Goal: Information Seeking & Learning: Find specific fact

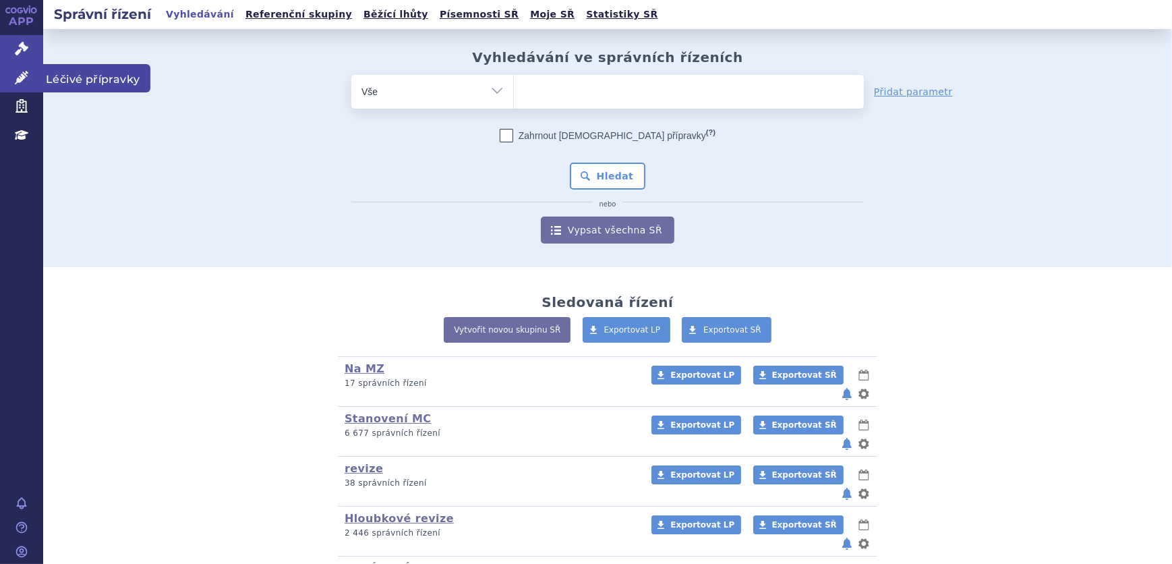
click at [23, 74] on icon at bounding box center [21, 77] width 13 height 13
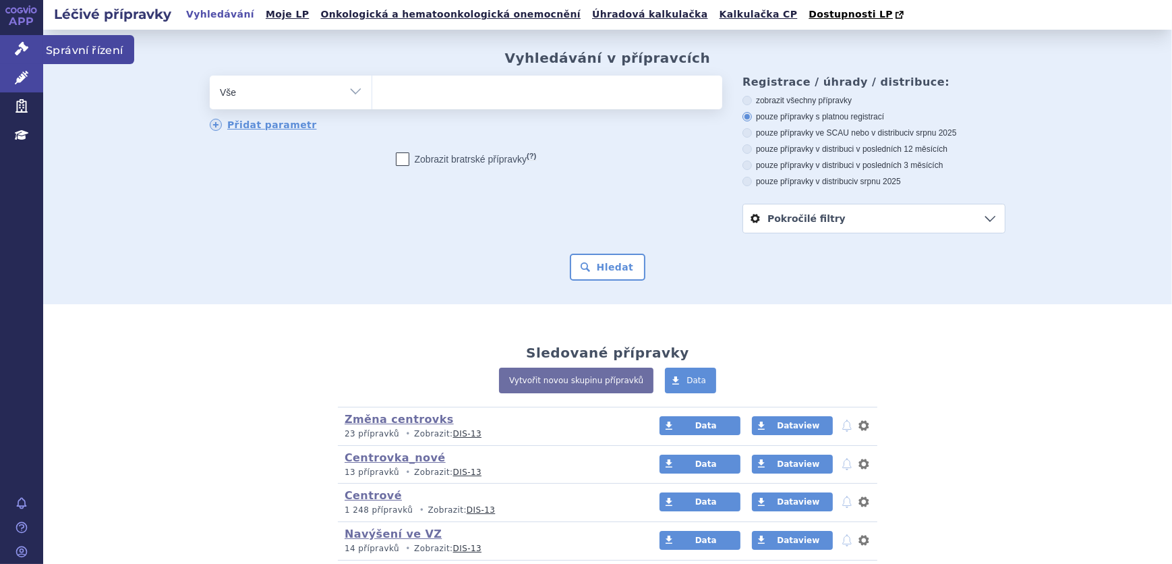
click at [0, 50] on link "Správní řízení" at bounding box center [21, 49] width 43 height 28
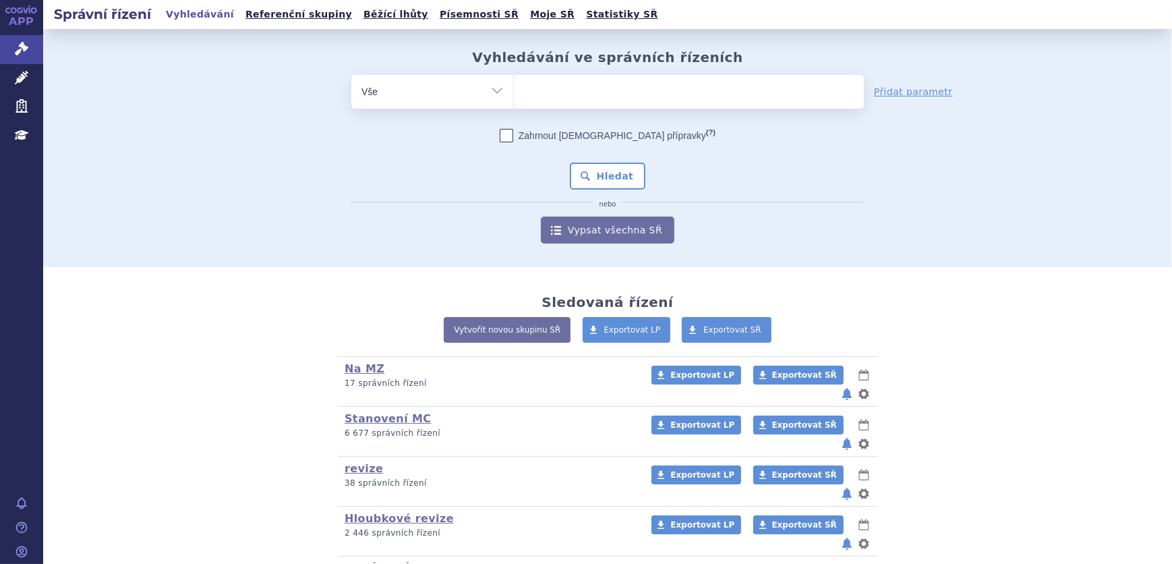
click at [576, 96] on ul at bounding box center [689, 89] width 350 height 28
click at [514, 96] on select at bounding box center [513, 91] width 1 height 34
paste input " 0286121"
type input " 0286121"
select select " 0286121"
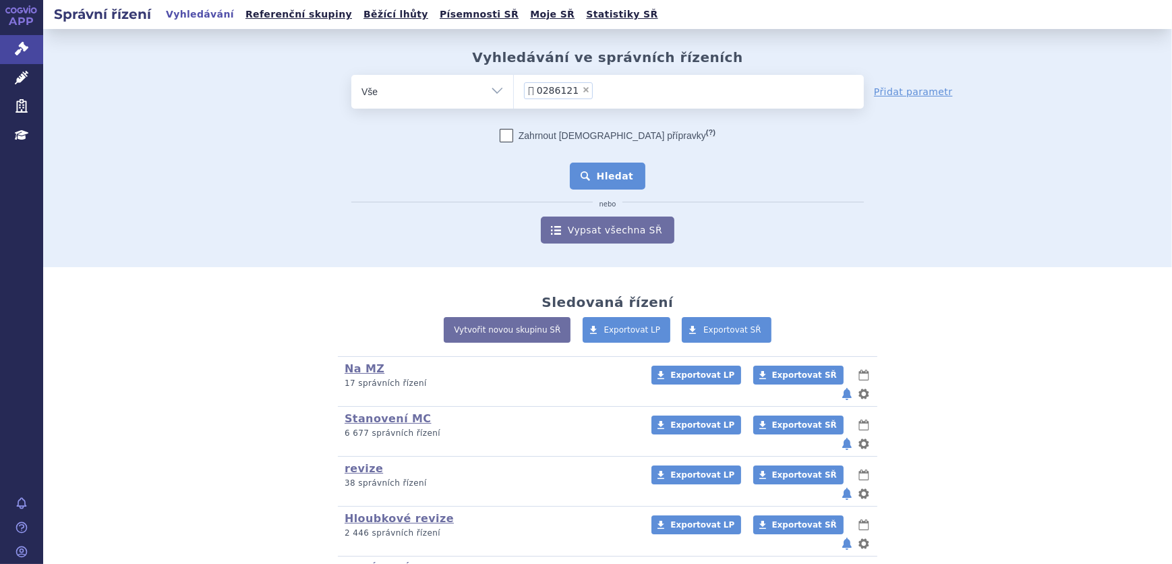
click at [606, 178] on button "Hledat" at bounding box center [608, 176] width 76 height 27
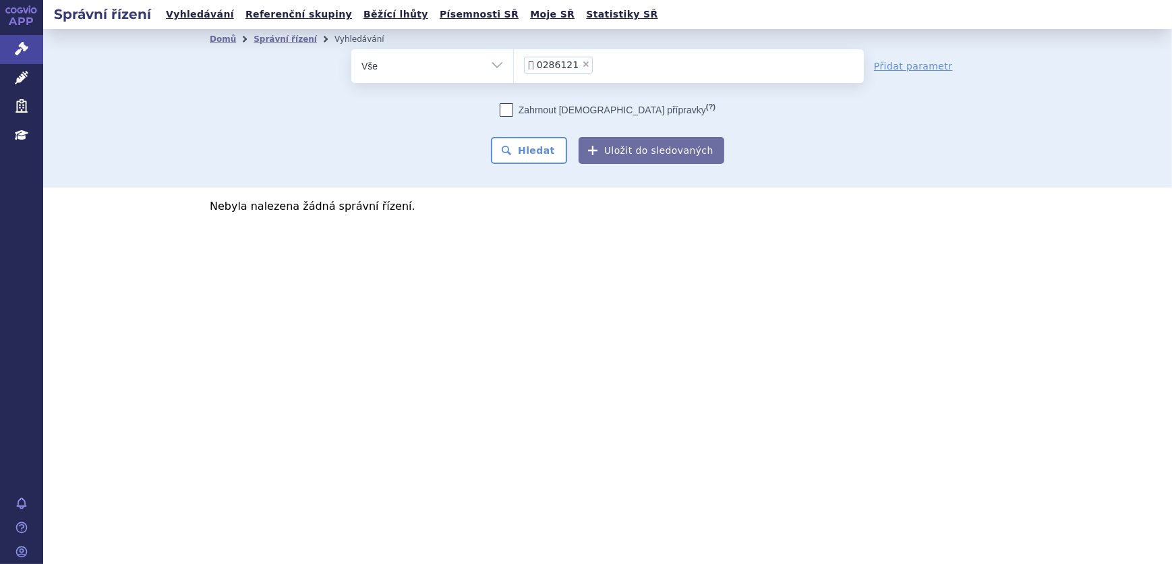
click at [582, 67] on span "×" at bounding box center [586, 64] width 8 height 8
click at [514, 67] on select " 0286121" at bounding box center [513, 66] width 1 height 34
select select
click at [596, 64] on ul at bounding box center [689, 63] width 350 height 28
click at [514, 64] on select " 0286121" at bounding box center [513, 66] width 1 height 34
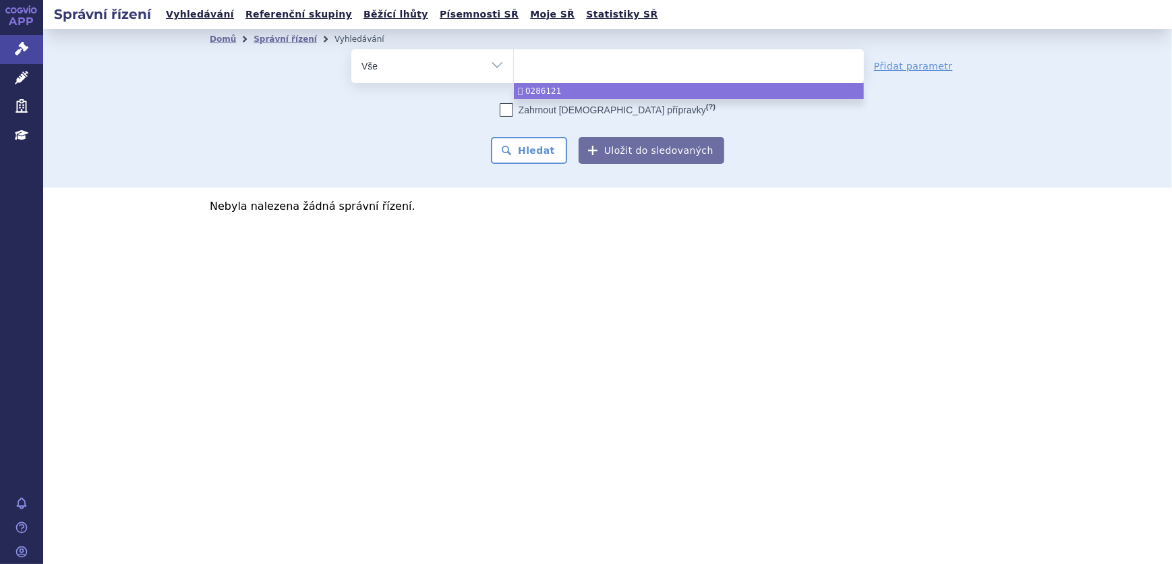
paste input " 0286121"
type input " 0286121"
select select " 0286121"
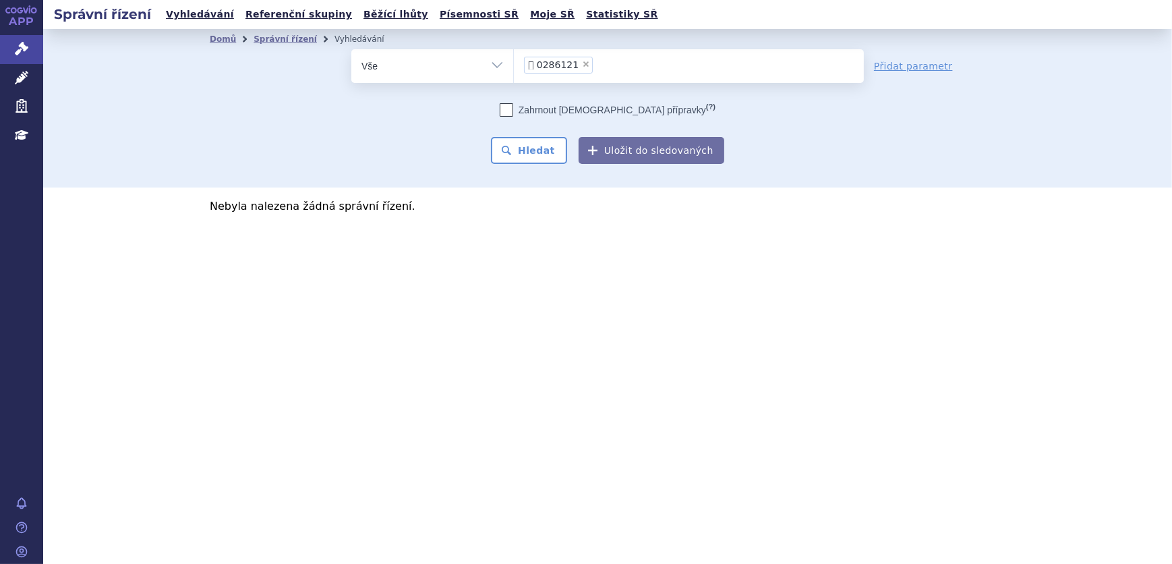
select select
type input " 0286121"
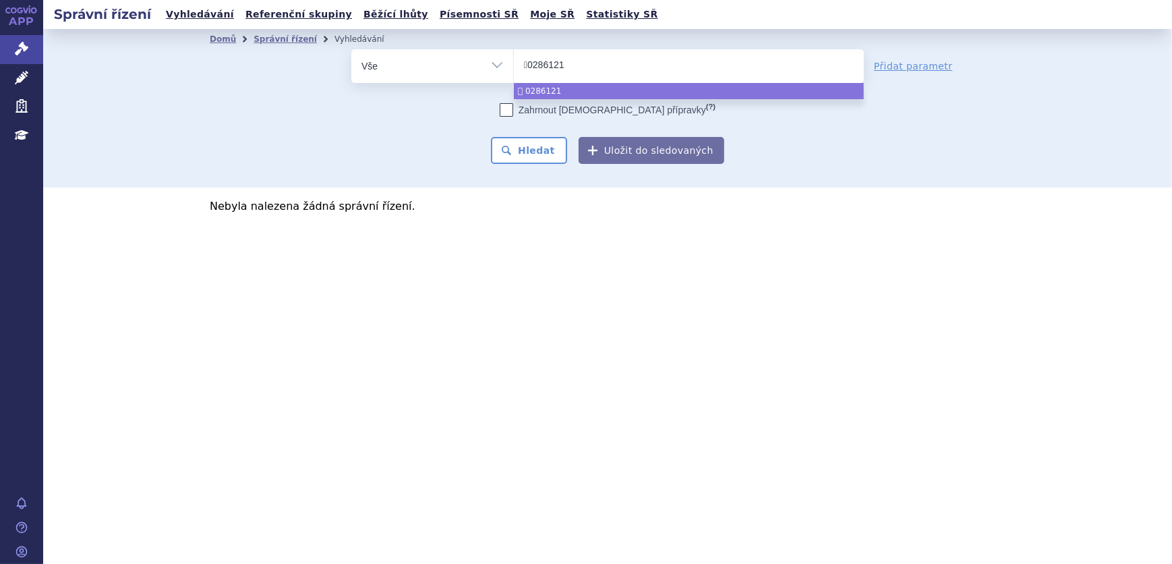
type input "0286121"
click at [583, 62] on ul "0286121" at bounding box center [689, 63] width 350 height 28
click at [514, 62] on select " 0286121 0286121" at bounding box center [513, 66] width 1 height 34
select select "0286121"
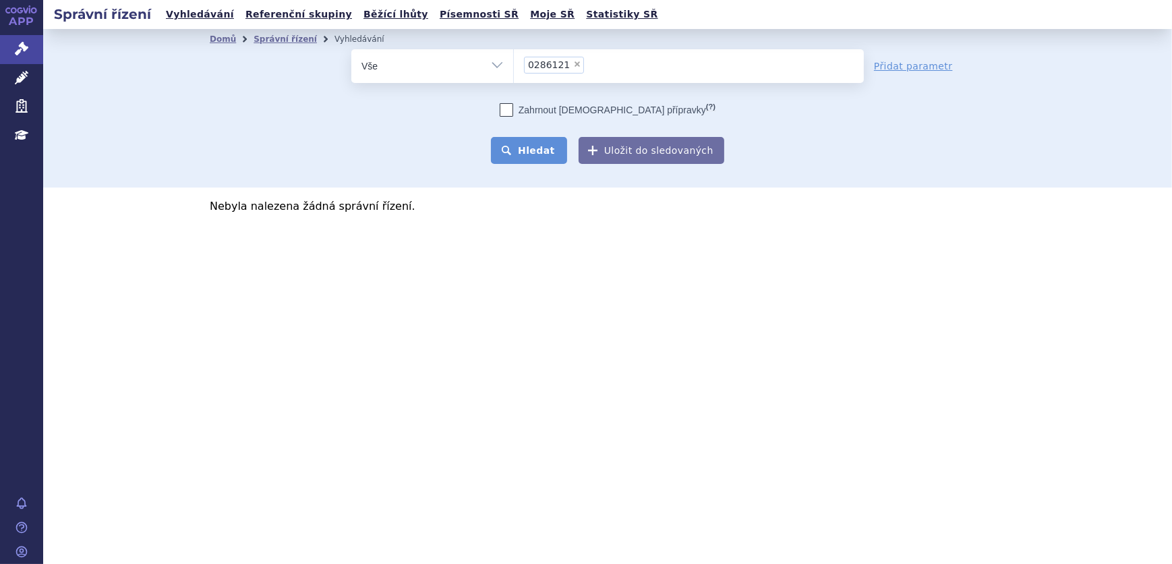
click at [567, 157] on button "Hledat" at bounding box center [529, 150] width 76 height 27
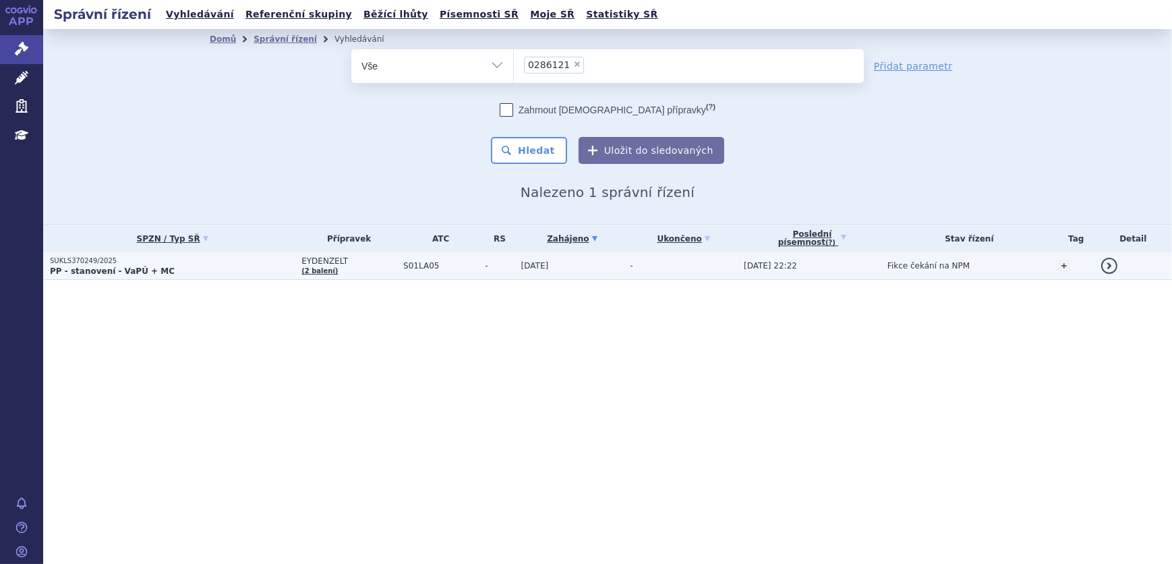
click at [585, 262] on td "[DATE]" at bounding box center [569, 266] width 109 height 28
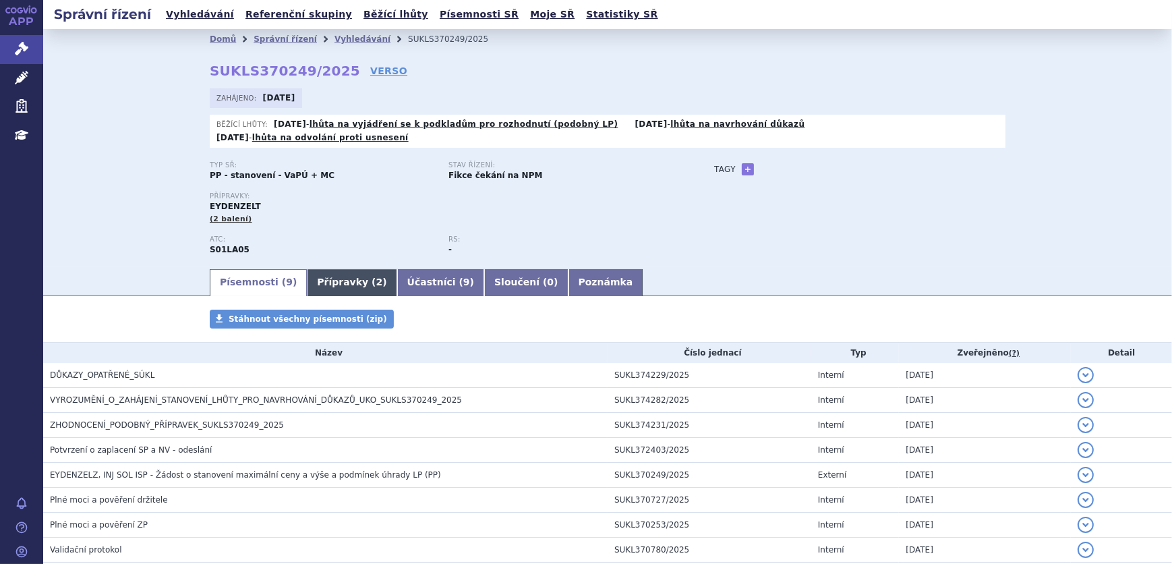
click at [336, 269] on link "Přípravky ( 2 )" at bounding box center [352, 282] width 90 height 27
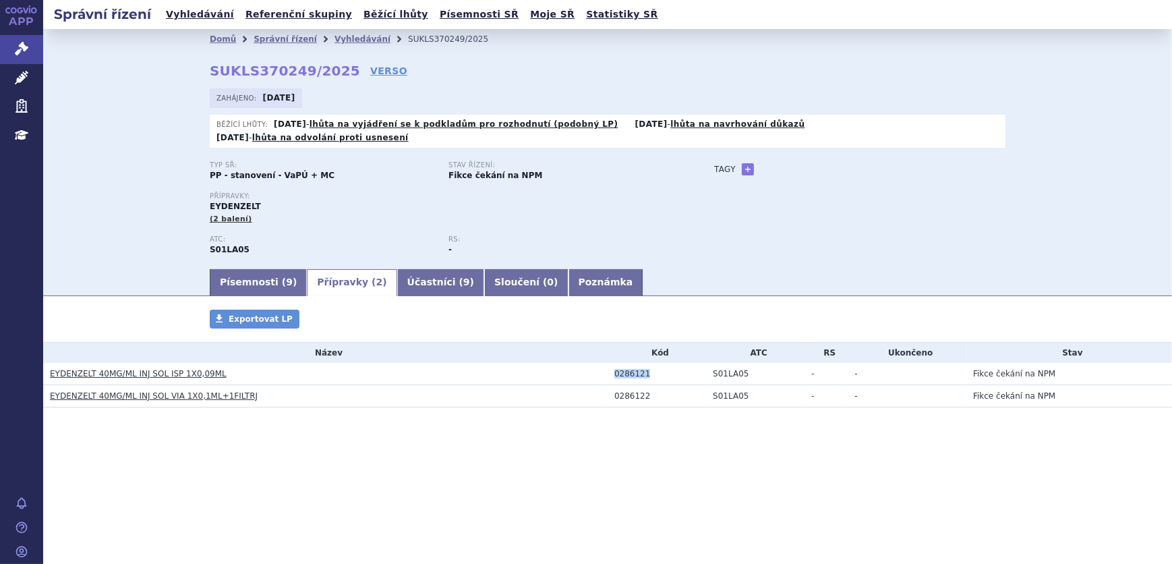
drag, startPoint x: 614, startPoint y: 360, endPoint x: 644, endPoint y: 361, distance: 30.4
click at [644, 369] on div "0286121" at bounding box center [660, 373] width 92 height 9
copy div "0286121"
drag, startPoint x: 615, startPoint y: 382, endPoint x: 643, endPoint y: 384, distance: 27.7
click at [643, 391] on div "0286122" at bounding box center [660, 395] width 92 height 9
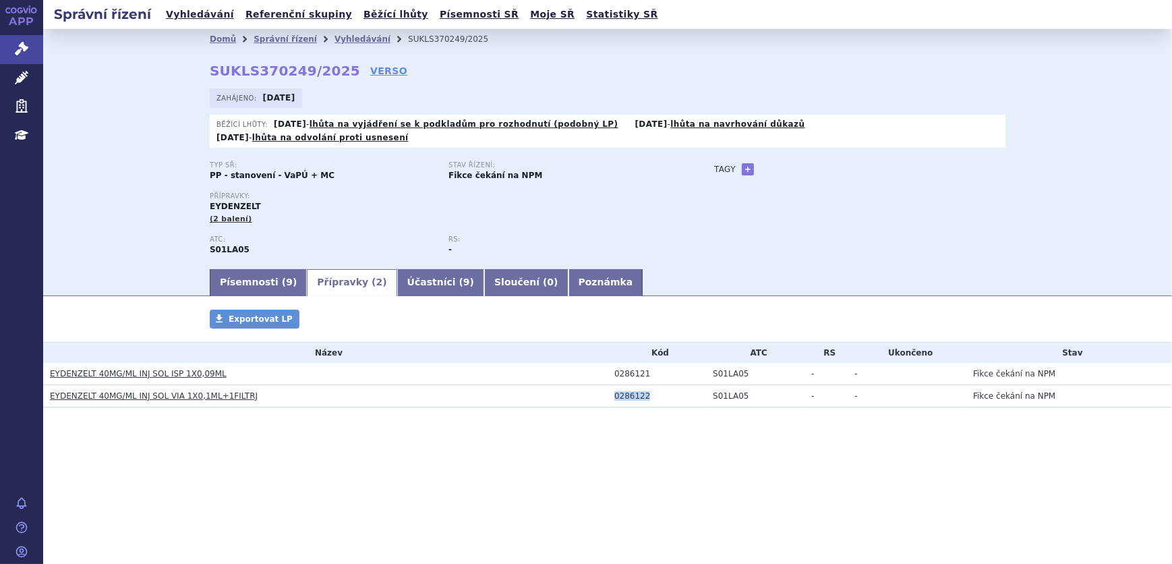
copy div "0286122"
drag, startPoint x: 47, startPoint y: 357, endPoint x: 88, endPoint y: 361, distance: 41.3
click at [88, 363] on td "EYDENZELT 40MG/ML INJ SOL ISP 1X0,09ML" at bounding box center [325, 374] width 564 height 22
copy link "EYDENZELT"
drag, startPoint x: 216, startPoint y: 363, endPoint x: 93, endPoint y: 359, distance: 123.4
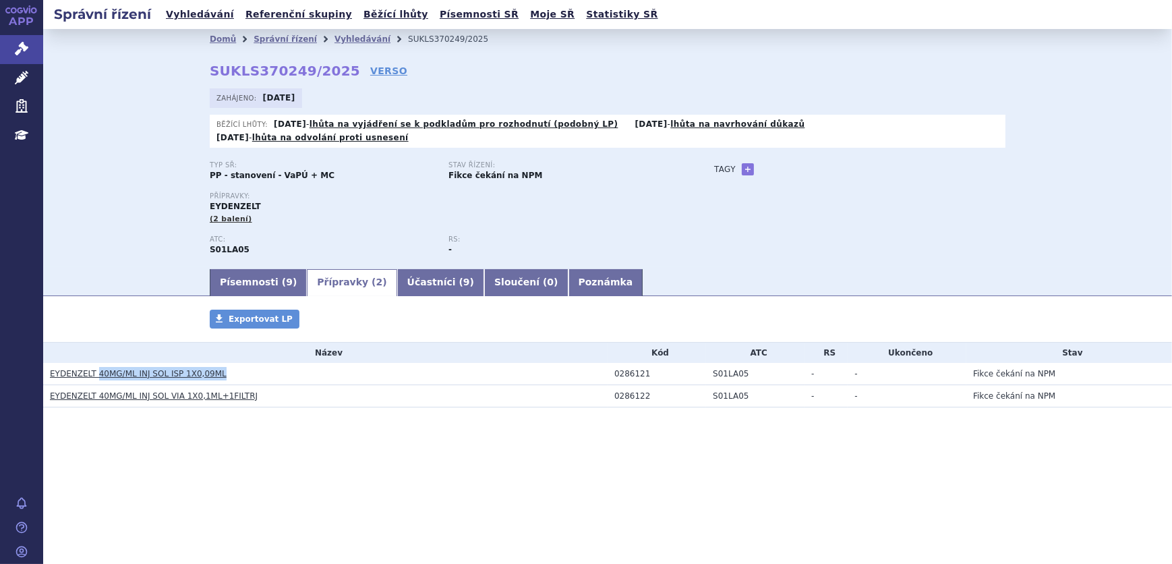
click at [93, 367] on h3 "EYDENZELT 40MG/ML INJ SOL ISP 1X0,09ML" at bounding box center [329, 373] width 558 height 13
copy link "40MG/ML INJ SOL ISP 1X0,09ML"
drag, startPoint x: 264, startPoint y: 382, endPoint x: 91, endPoint y: 382, distance: 172.6
click at [91, 389] on h3 "EYDENZELT 40MG/ML INJ SOL VIA 1X0,1ML+1FILTRJ" at bounding box center [329, 395] width 558 height 13
drag, startPoint x: 265, startPoint y: 394, endPoint x: 256, endPoint y: 388, distance: 10.7
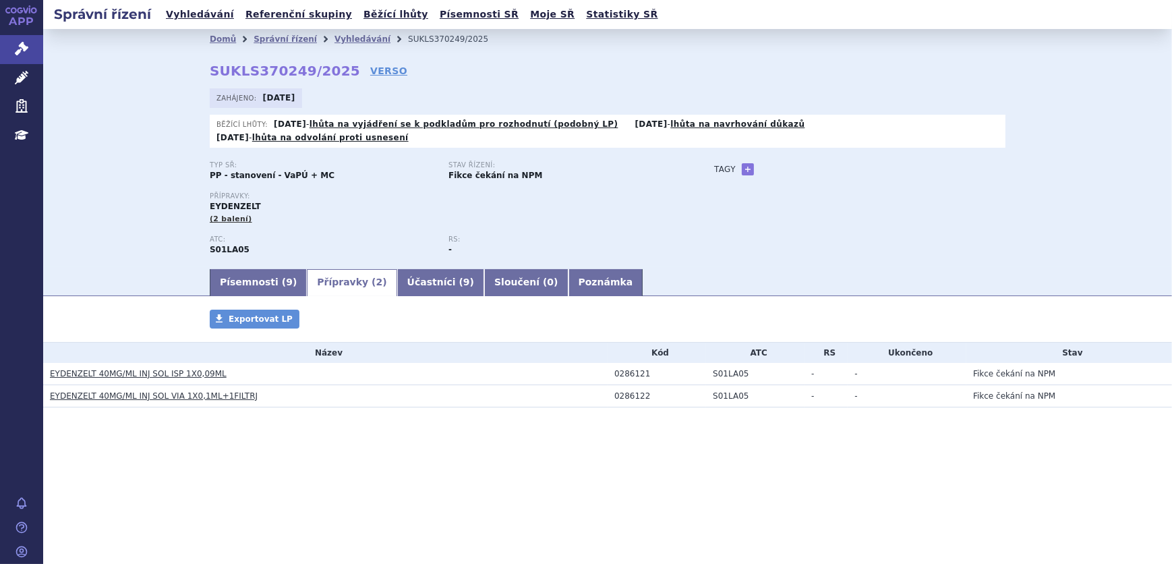
click at [265, 394] on div "Přípravky Exportovat LP Název Kód ATC RS Ukončeno Stav EYDENZELT 40MG/ML INJ SO…" at bounding box center [607, 372] width 1129 height 125
drag, startPoint x: 254, startPoint y: 384, endPoint x: 94, endPoint y: 384, distance: 160.5
click at [94, 389] on h3 "EYDENZELT 40MG/ML INJ SOL VIA 1X0,1ML+1FILTRJ" at bounding box center [329, 395] width 558 height 13
copy link "40MG/ML INJ SOL VIA 1X0,1ML+1FILTRJ"
click at [229, 269] on link "Písemnosti ( 9 )" at bounding box center [258, 282] width 97 height 27
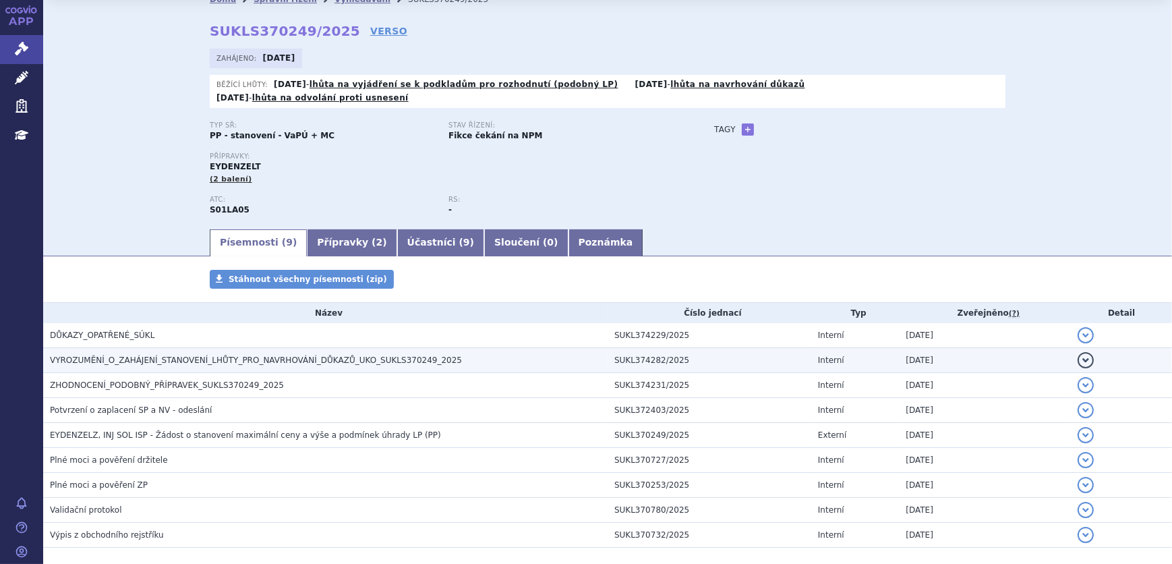
scroll to position [61, 0]
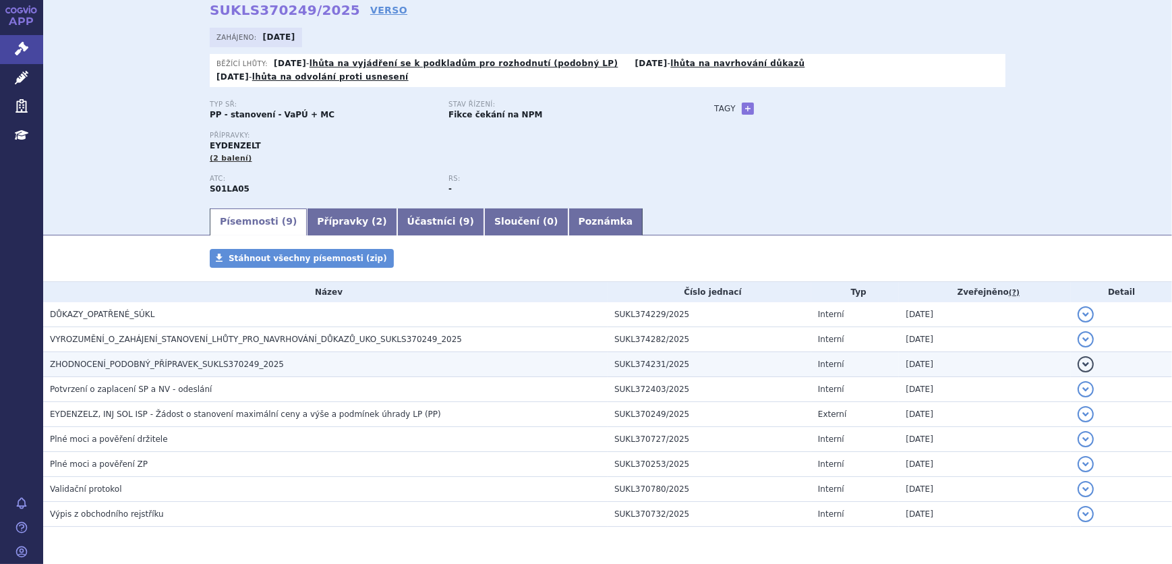
click at [225, 359] on span "ZHODNOCENÍ_PODOBNÝ_PŘÍPRAVEK_SUKLS370249_2025" at bounding box center [167, 363] width 234 height 9
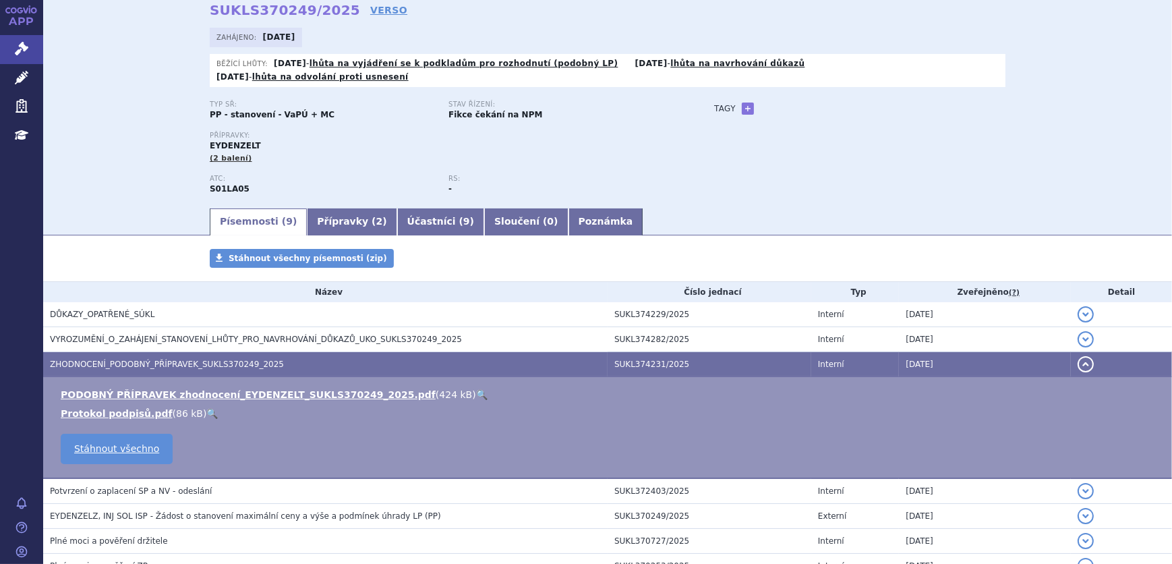
click at [476, 389] on link "🔍" at bounding box center [481, 394] width 11 height 11
click at [12, 76] on link "Léčivé přípravky" at bounding box center [21, 78] width 43 height 28
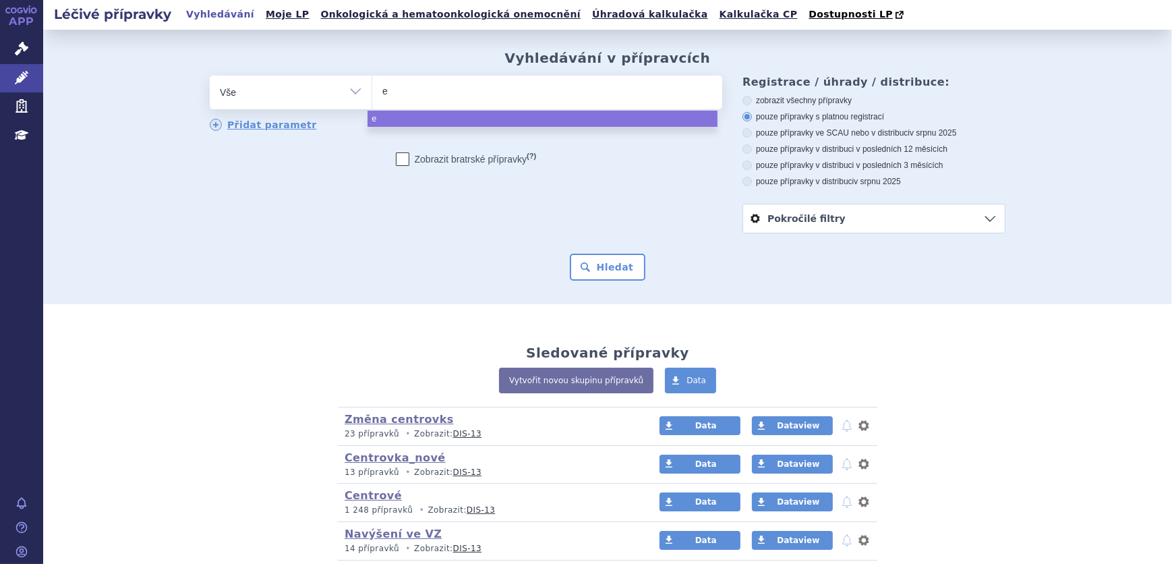
type input "ey"
type input "eyle"
type input "[MEDICAL_DATA]"
select select "eylea"
click at [591, 262] on button "Hledat" at bounding box center [608, 267] width 76 height 27
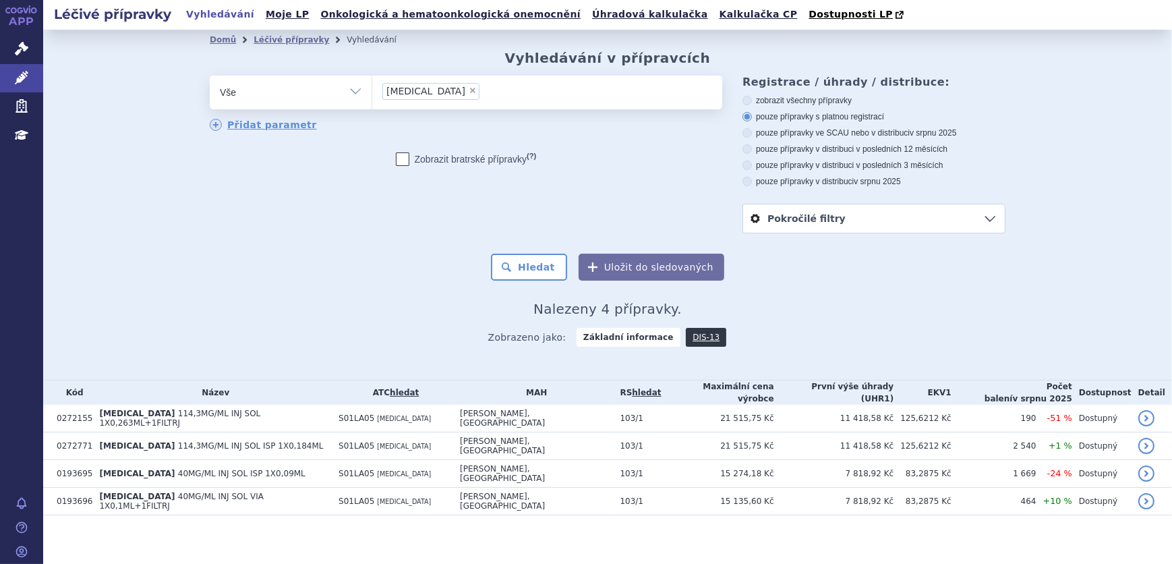
click at [469, 88] on span "×" at bounding box center [473, 90] width 8 height 8
click at [372, 88] on select "eylea" at bounding box center [372, 92] width 1 height 34
select select
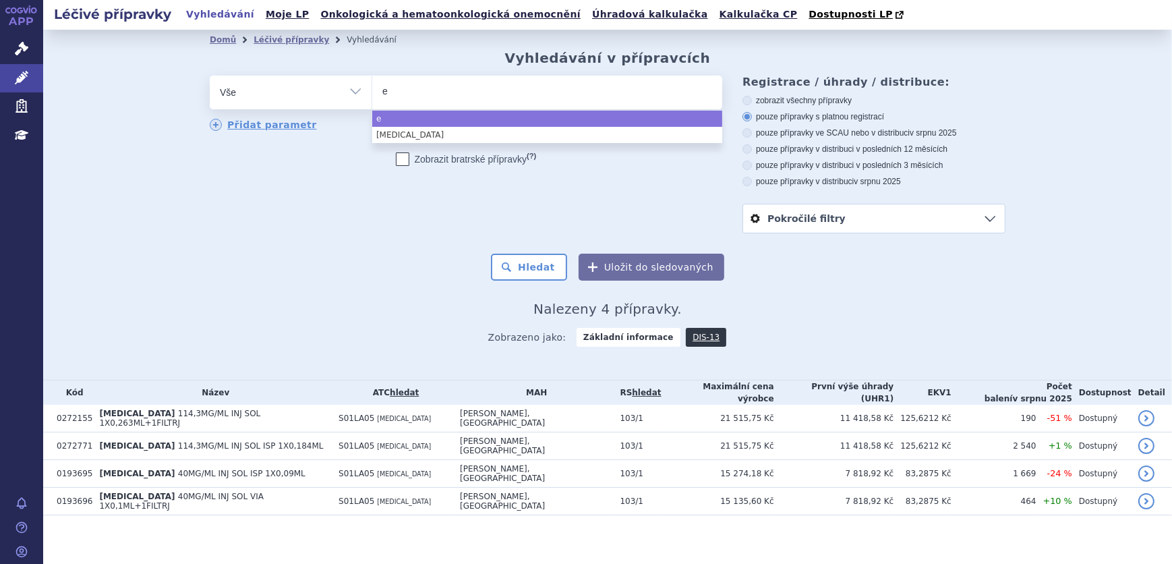
type input "ey"
type input "eyd"
type input "eyde"
type input "eyden"
type input "eydenze"
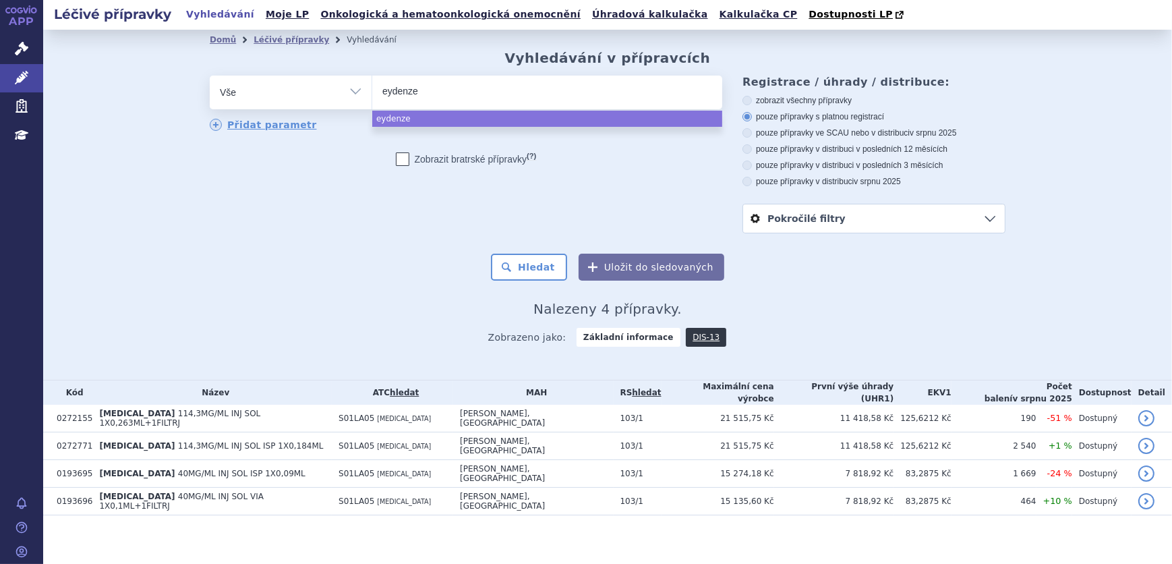
type input "eydenzel"
type input "eydenzelt"
select select "eydenzelt"
click at [543, 276] on button "Hledat" at bounding box center [529, 267] width 76 height 27
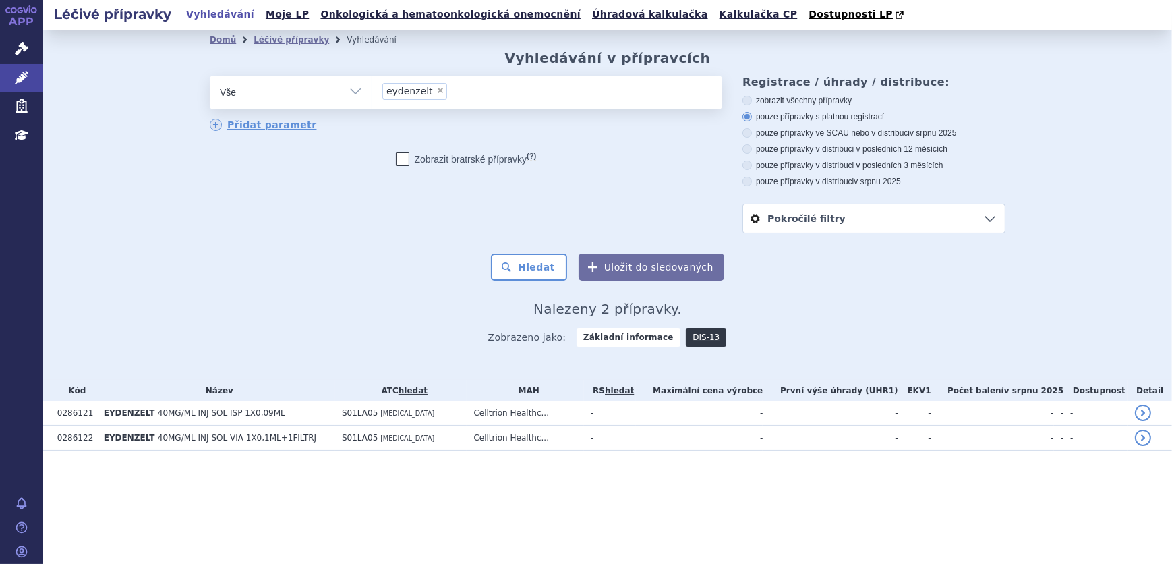
click at [436, 92] on span "×" at bounding box center [440, 90] width 8 height 8
click at [372, 92] on select "eydenzelt" at bounding box center [372, 92] width 1 height 34
select select
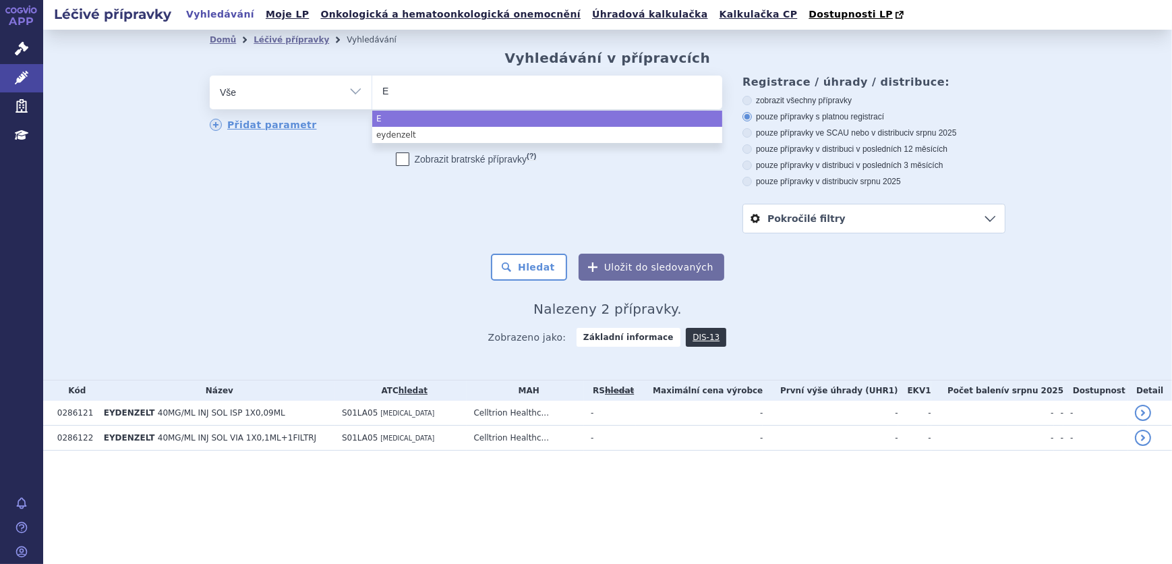
type input "EY"
type input "EYLE"
type input "[MEDICAL_DATA]"
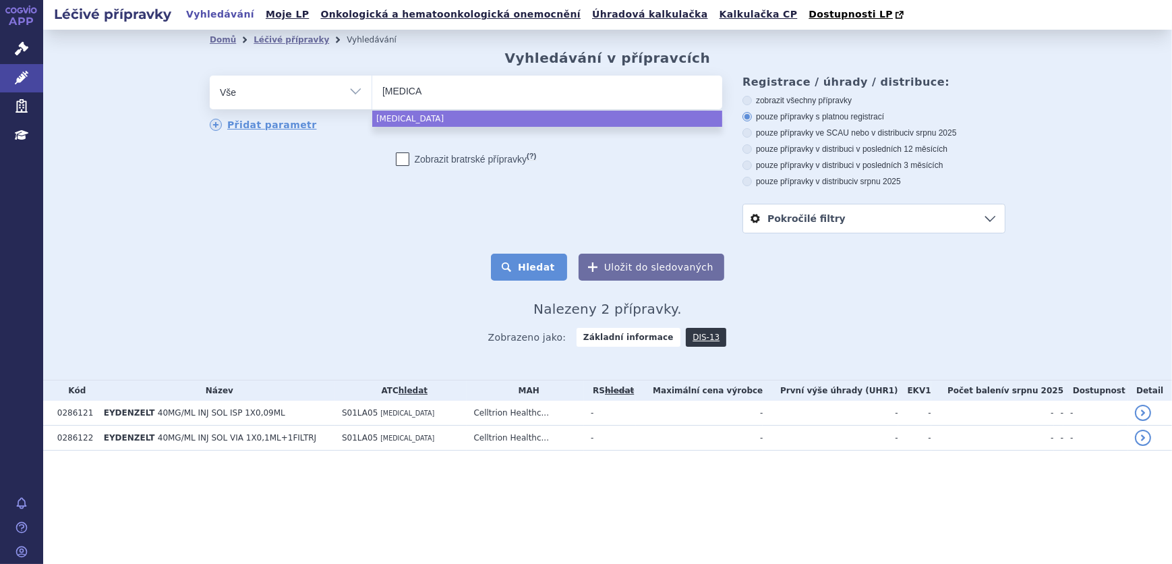
select select "[MEDICAL_DATA]"
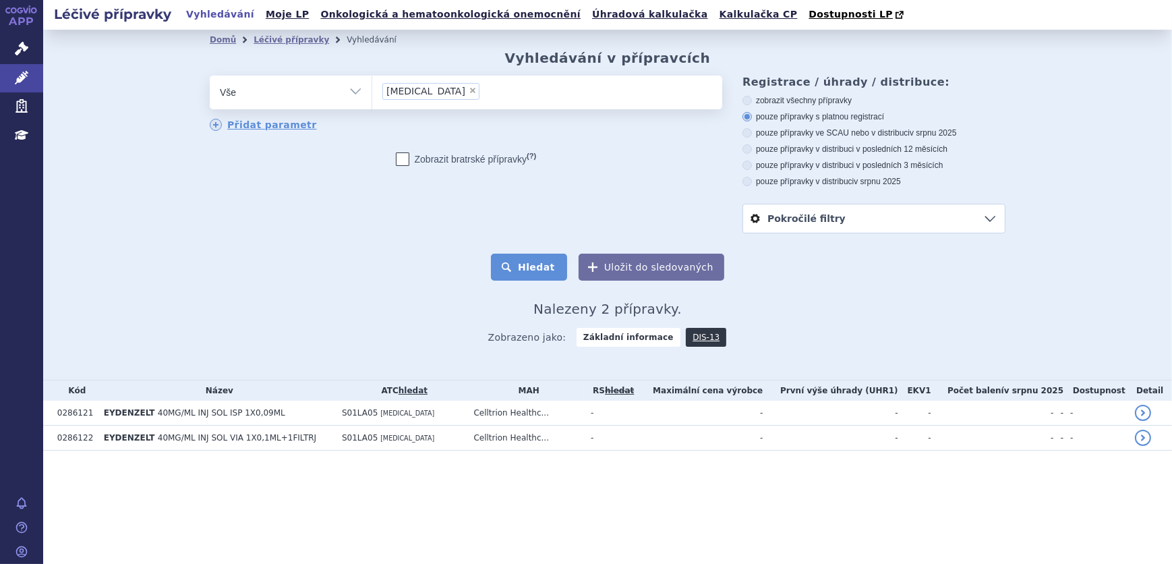
click at [520, 268] on button "Hledat" at bounding box center [529, 267] width 76 height 27
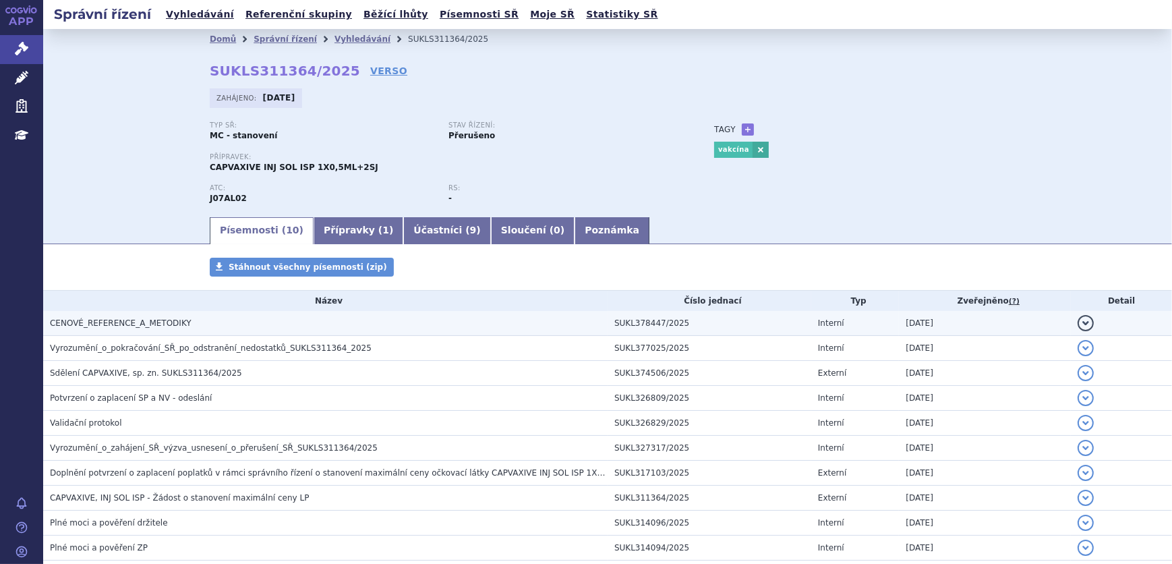
click at [131, 320] on span "CENOVÉ_REFERENCE_A_METODIKY" at bounding box center [121, 322] width 142 height 9
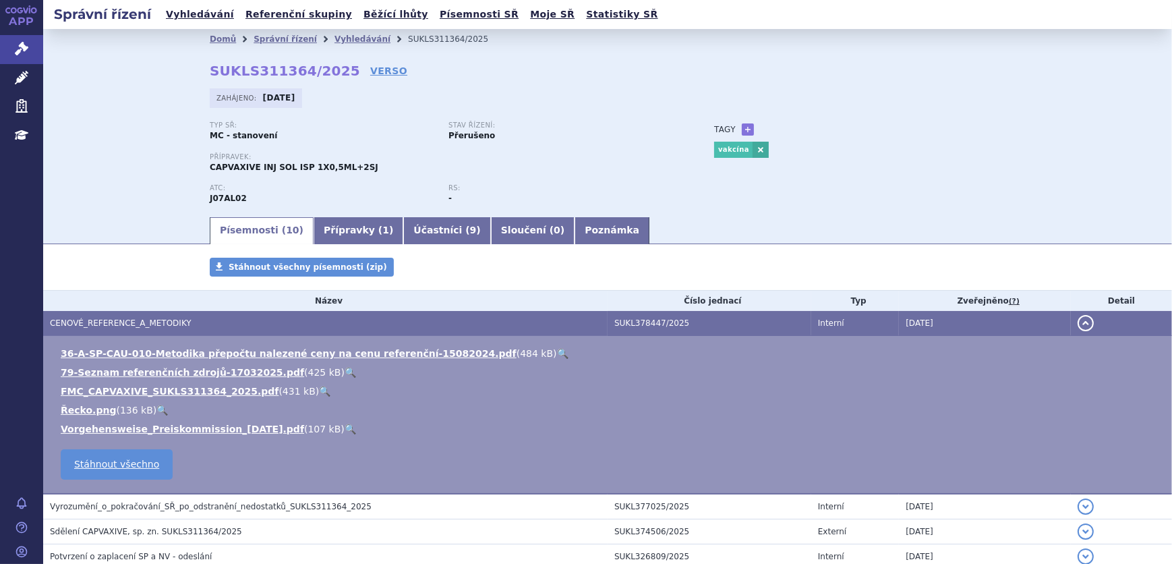
click at [319, 390] on link "🔍" at bounding box center [324, 391] width 11 height 11
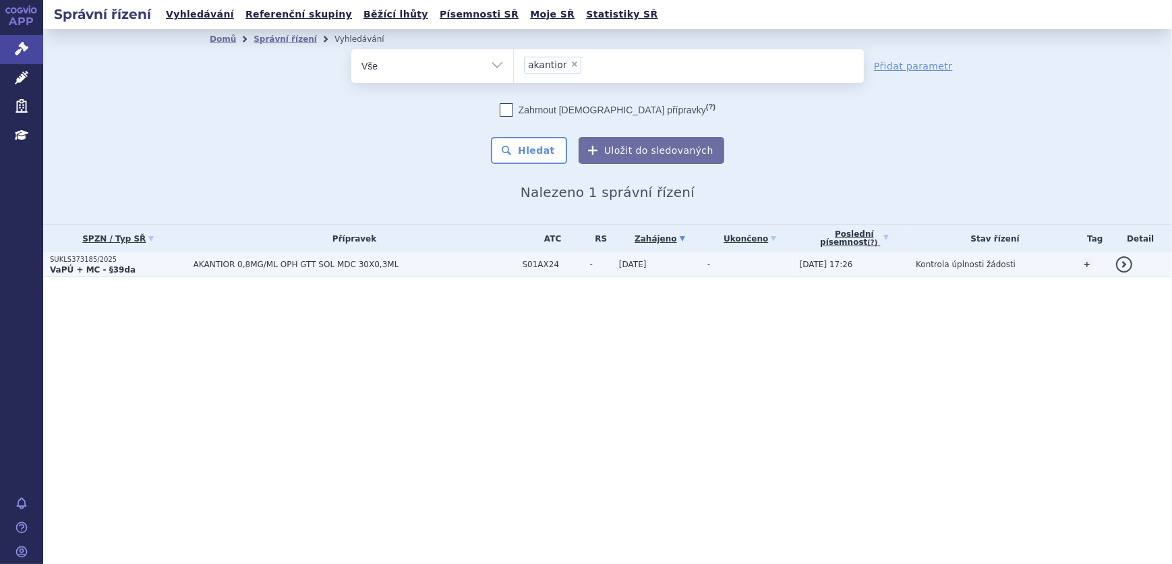
click at [479, 268] on span "AKANTIOR 0,8MG/ML OPH GTT SOL MDC 30X0,3ML" at bounding box center [355, 264] width 322 height 9
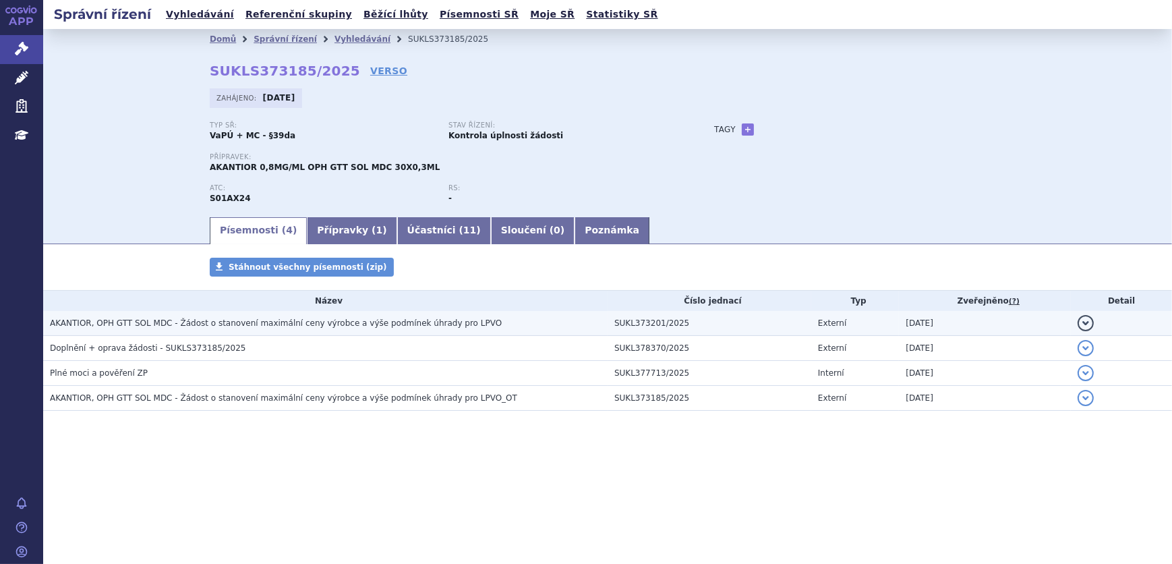
click at [315, 324] on span "AKANTIOR, OPH GTT SOL MDC - Žádost o stanovení maximální ceny výrobce a výše po…" at bounding box center [276, 322] width 452 height 9
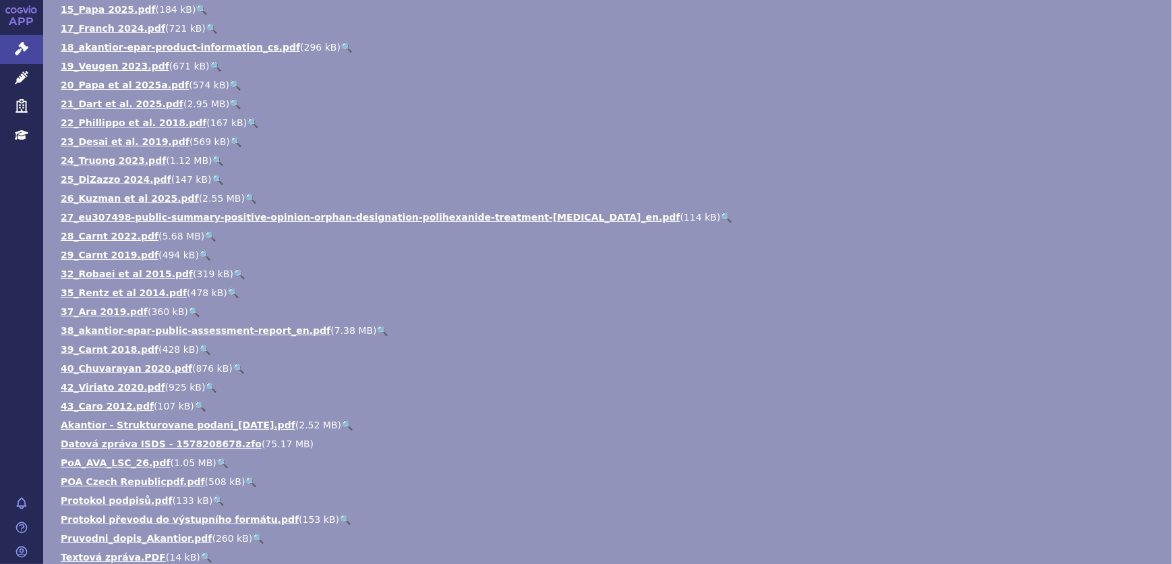
scroll to position [613, 0]
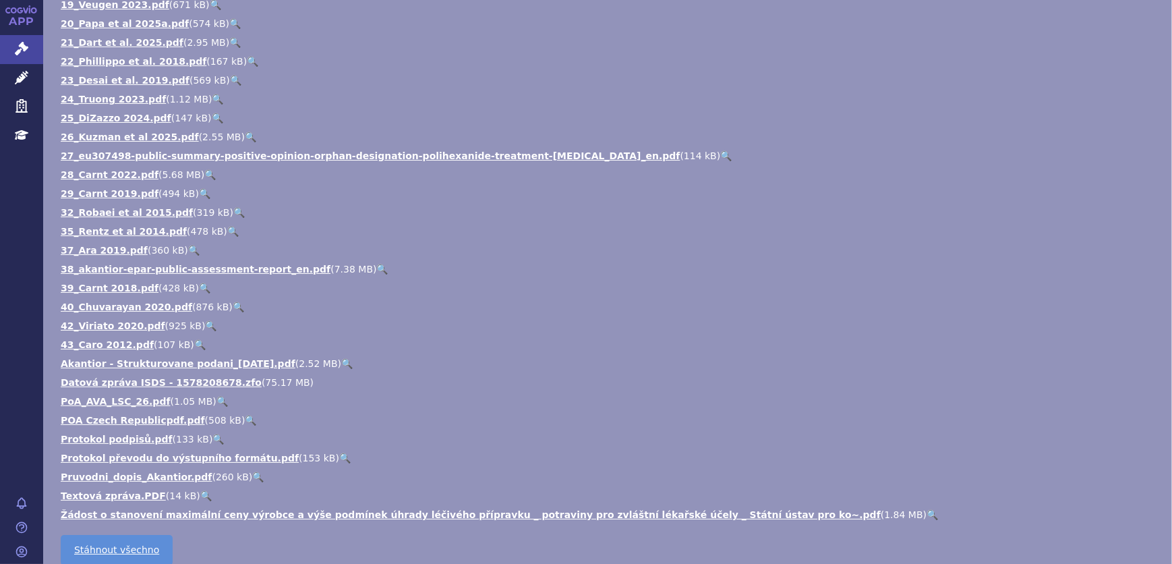
click at [927, 512] on link "🔍" at bounding box center [932, 514] width 11 height 11
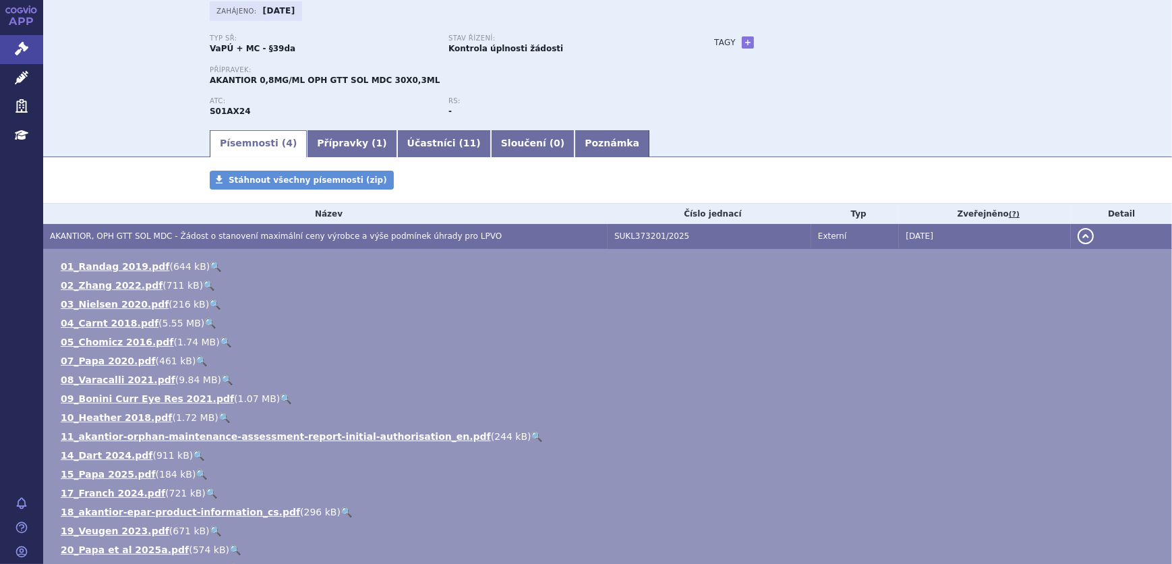
scroll to position [0, 0]
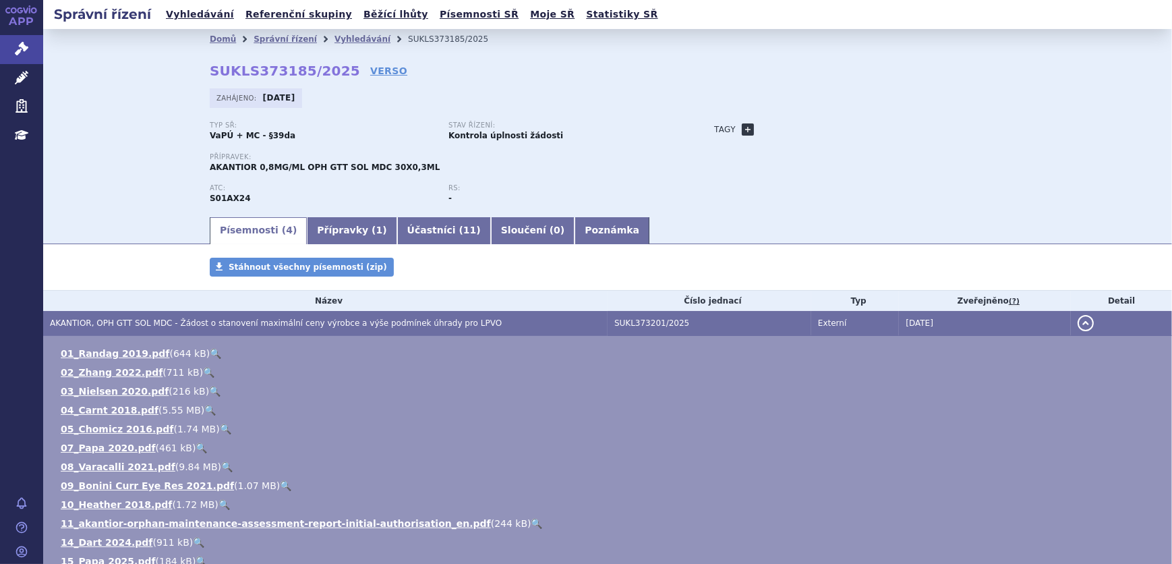
click at [743, 125] on link "+" at bounding box center [748, 129] width 12 height 12
click at [775, 127] on span at bounding box center [808, 130] width 97 height 18
drag, startPoint x: 802, startPoint y: 152, endPoint x: 812, endPoint y: 151, distance: 9.5
click at [804, 152] on input "akantamébové keratitidy" at bounding box center [801, 150] width 92 height 18
drag, startPoint x: 835, startPoint y: 151, endPoint x: 844, endPoint y: 148, distance: 10.0
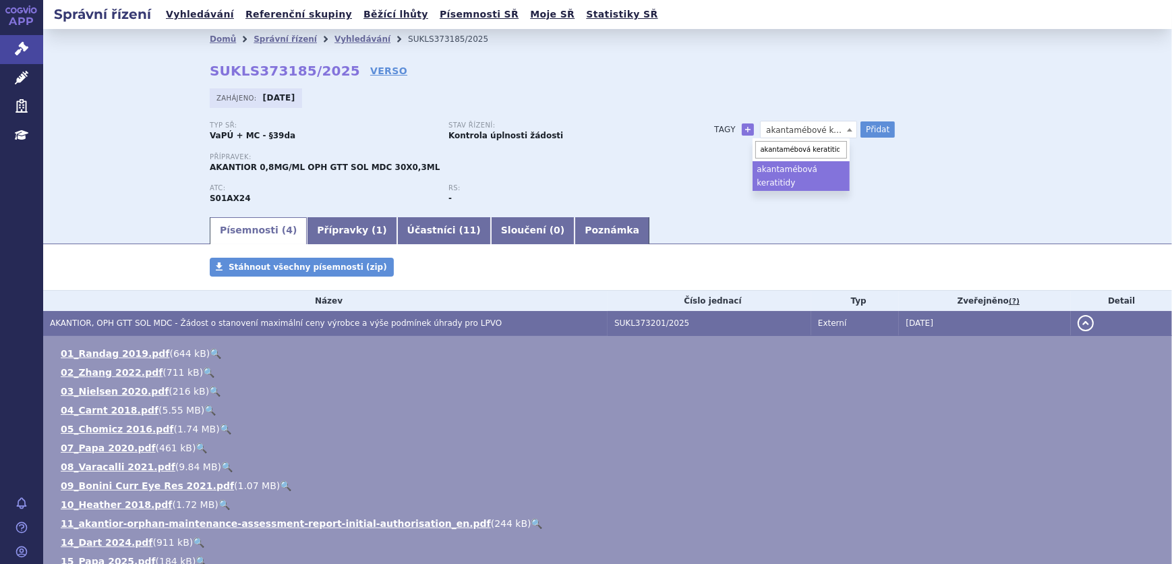
click at [836, 151] on input "akantamébová keratitidy" at bounding box center [801, 150] width 92 height 18
type input "akantamébová keratitida"
select select "akantamébová keratitida"
click at [861, 134] on button "Přidat" at bounding box center [877, 129] width 34 height 16
select select
